Goal: Navigation & Orientation: Find specific page/section

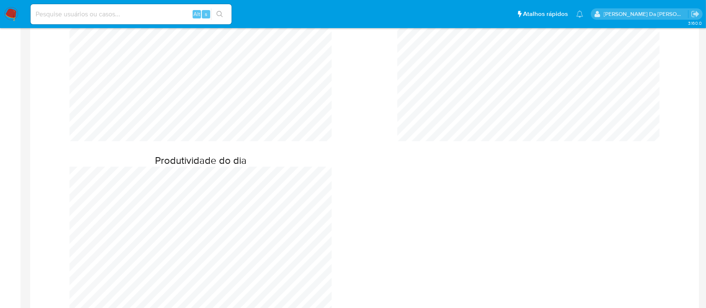
scroll to position [447, 0]
click at [10, 13] on img at bounding box center [11, 14] width 14 height 14
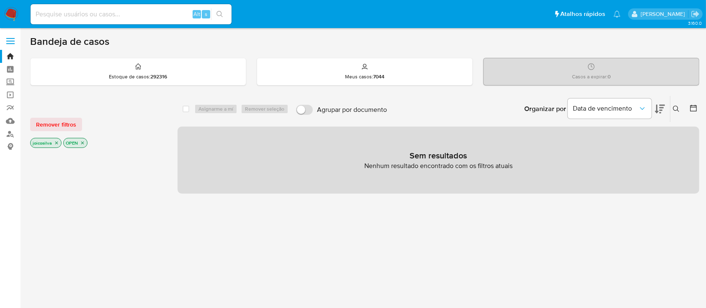
click at [13, 8] on img at bounding box center [11, 14] width 14 height 14
